Goal: Information Seeking & Learning: Learn about a topic

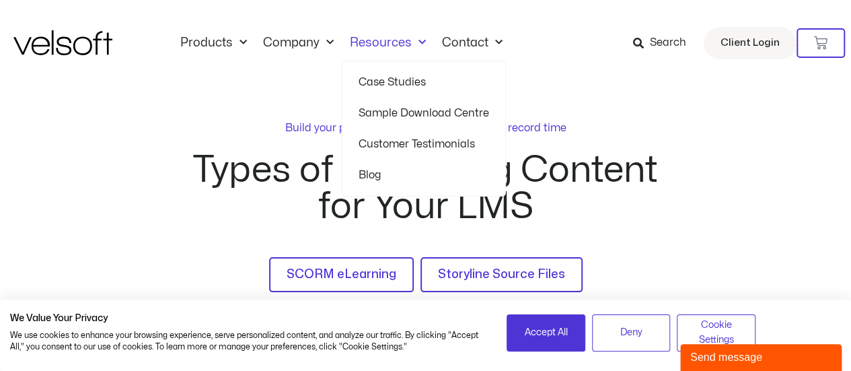
click at [403, 81] on link "Case Studies" at bounding box center [424, 82] width 131 height 31
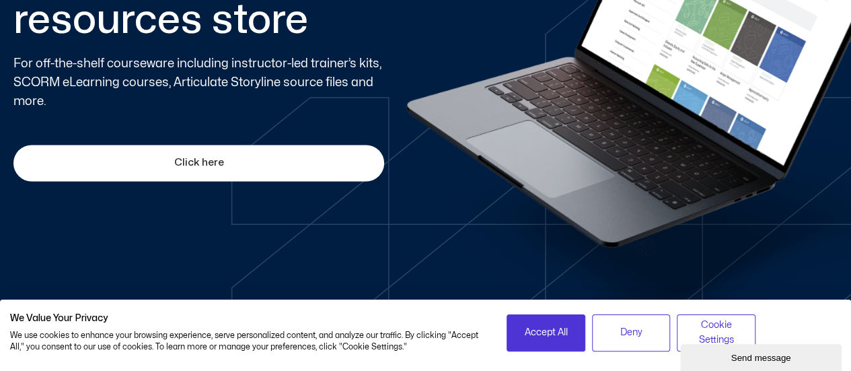
scroll to position [950, 0]
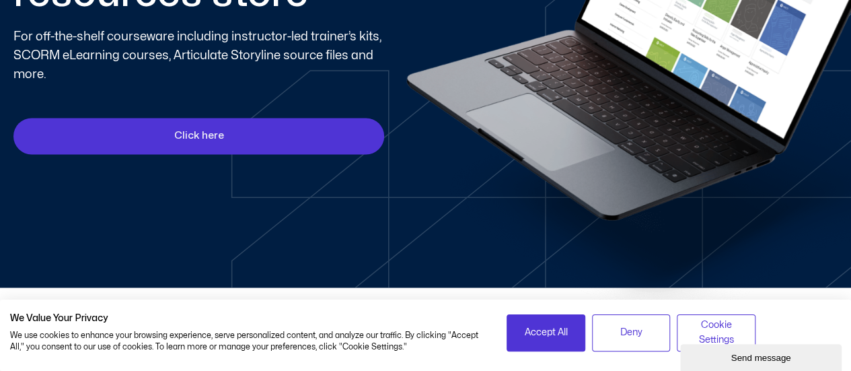
click at [200, 130] on span "Click here" at bounding box center [199, 136] width 50 height 16
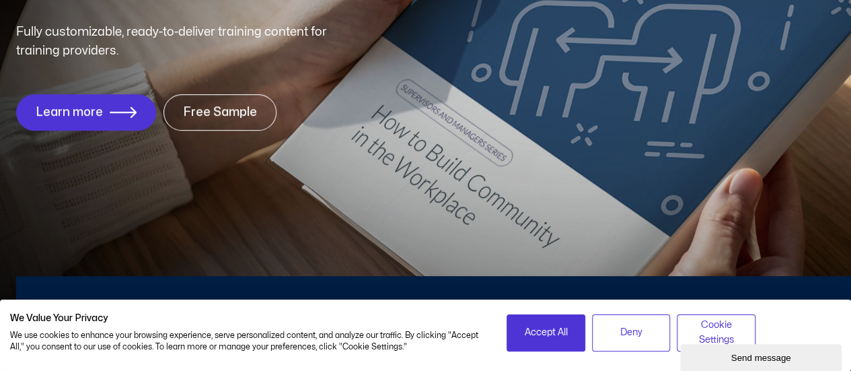
scroll to position [206, 0]
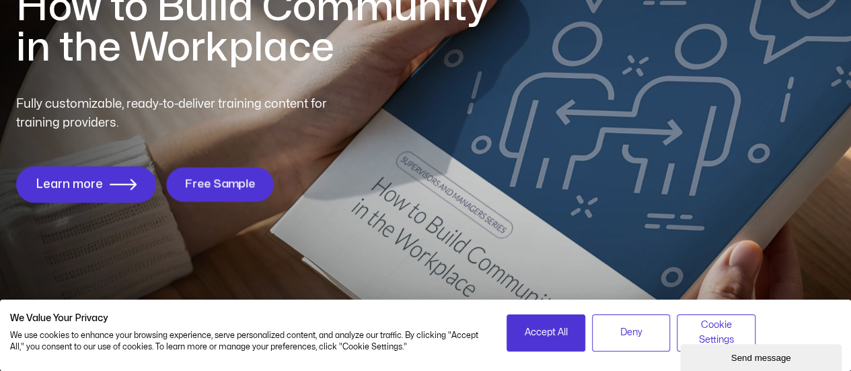
click at [230, 180] on span "Free Sample" at bounding box center [219, 184] width 71 height 13
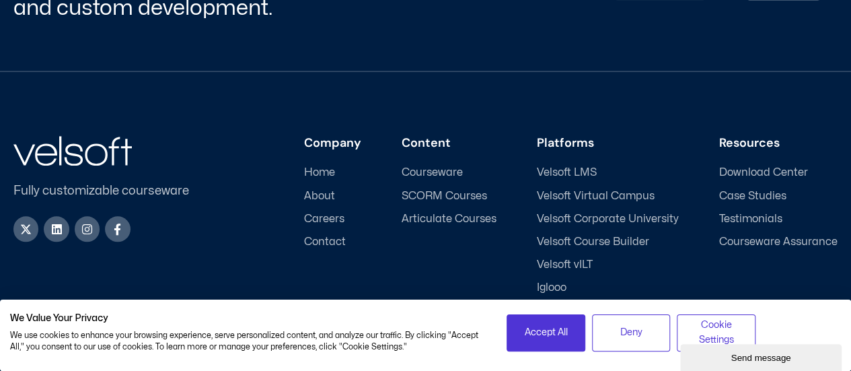
scroll to position [655, 0]
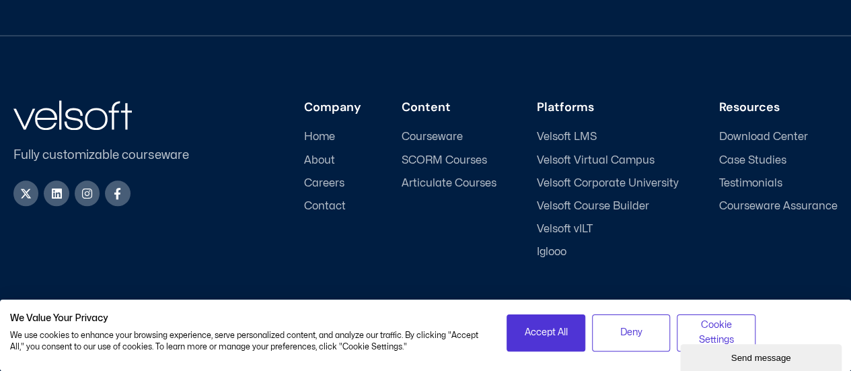
click at [587, 180] on span "Velsoft Corporate University" at bounding box center [608, 183] width 142 height 13
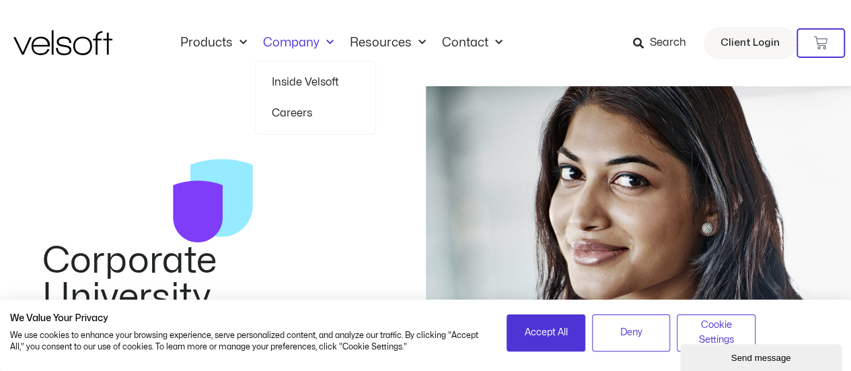
click at [297, 108] on link "Careers" at bounding box center [315, 113] width 87 height 31
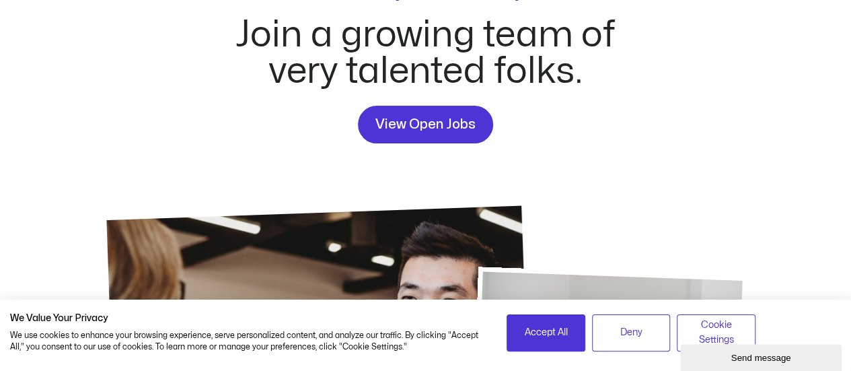
scroll to position [179, 0]
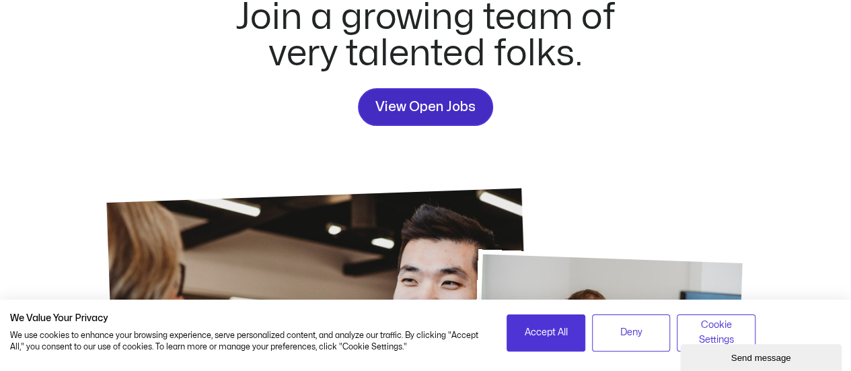
click at [431, 101] on span "View Open Jobs" at bounding box center [425, 107] width 100 height 22
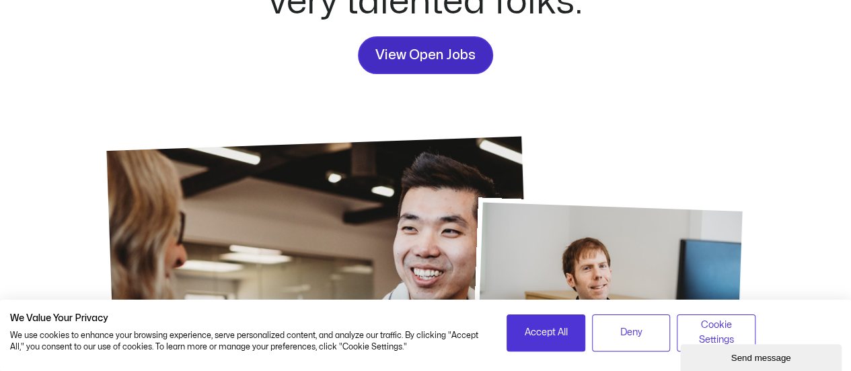
click at [431, 101] on div "Careers at Velsoft Join a growing team of very talented folks. View Open Jobs" at bounding box center [425, 204] width 824 height 698
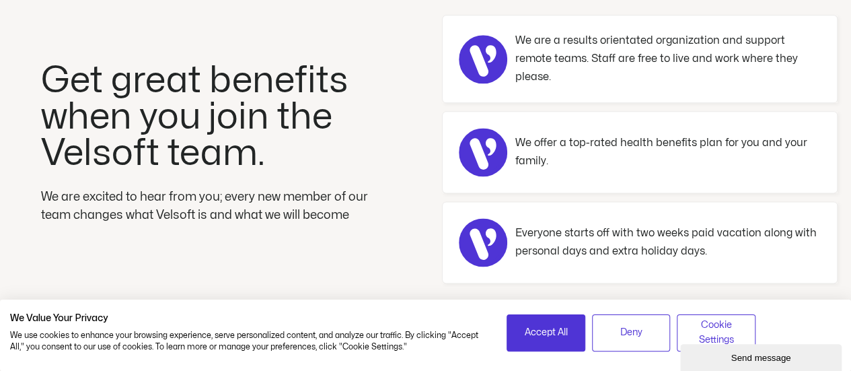
scroll to position [807, 0]
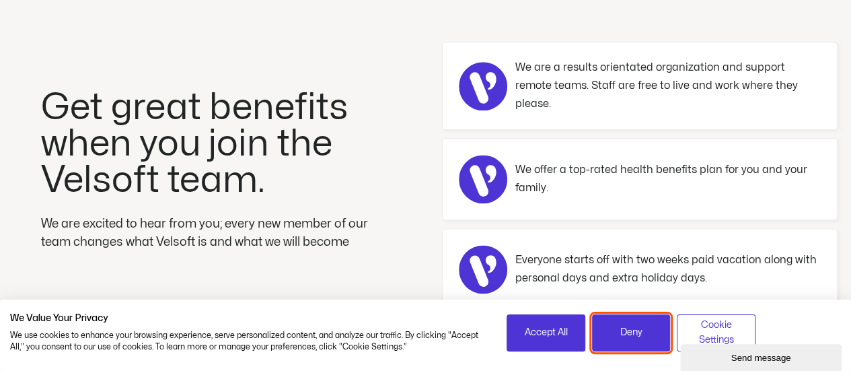
click at [624, 338] on span "Deny" at bounding box center [631, 332] width 22 height 15
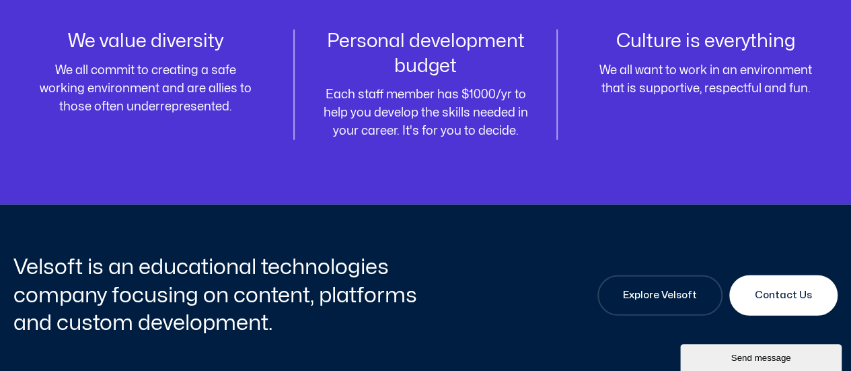
scroll to position [1740, 0]
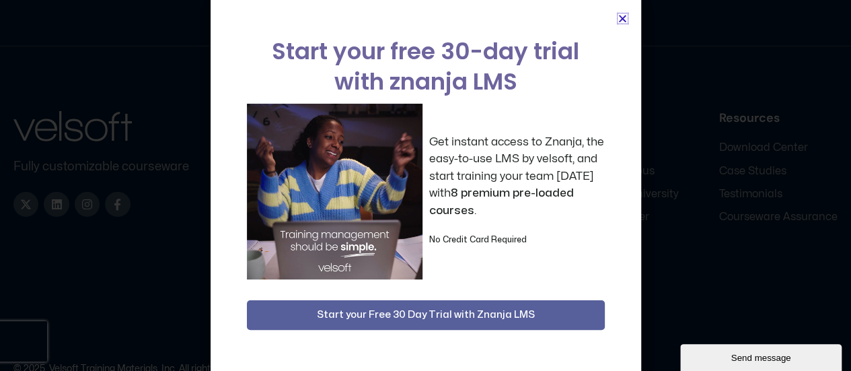
scroll to position [4689, 0]
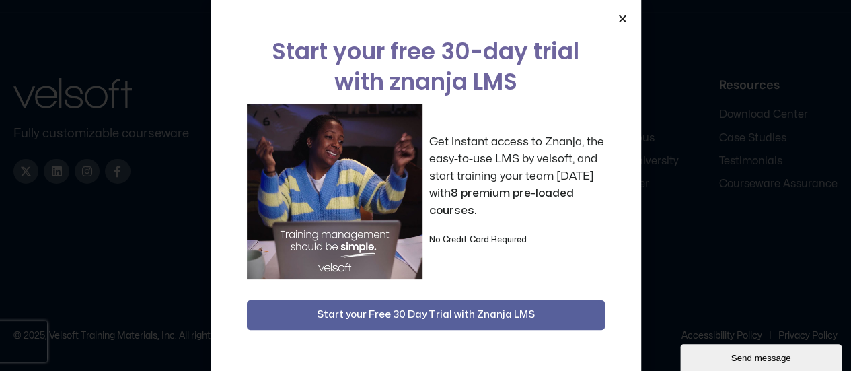
click at [400, 309] on span "Start your Free 30 Day Trial with Znanja LMS" at bounding box center [426, 315] width 218 height 16
click at [401, 311] on span "Start your Free 30 Day Trial with Znanja LMS" at bounding box center [426, 315] width 218 height 16
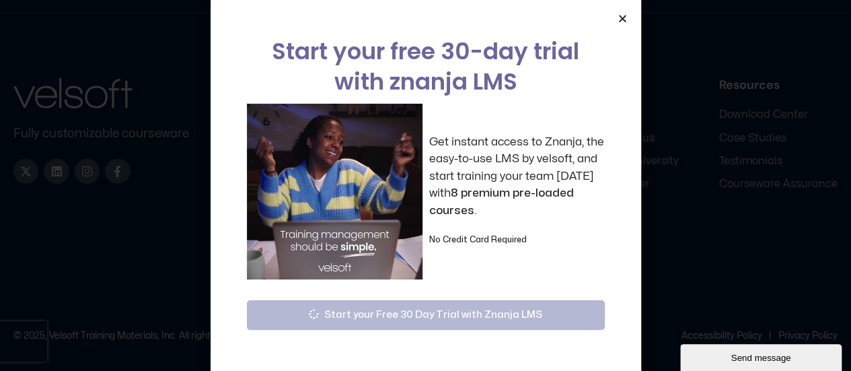
click at [621, 20] on icon "Close" at bounding box center [623, 18] width 10 height 10
